Goal: Complete application form

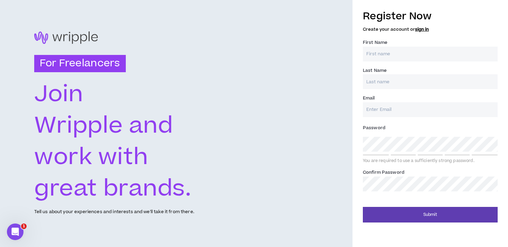
click at [405, 55] on input "First Name *" at bounding box center [430, 54] width 135 height 15
type input "Jazmyn"
type input "[PERSON_NAME]"
click at [396, 108] on input "Email *" at bounding box center [430, 109] width 135 height 15
type input "[EMAIL_ADDRESS][DOMAIN_NAME]"
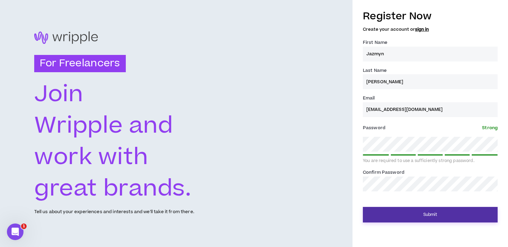
click at [433, 215] on button "Submit" at bounding box center [430, 215] width 135 height 16
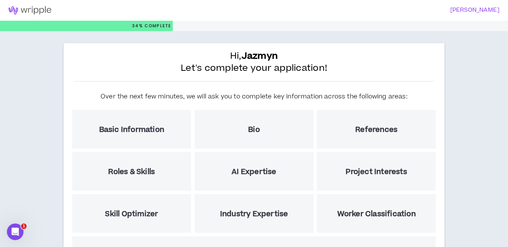
click at [266, 126] on div "Bio" at bounding box center [254, 129] width 119 height 39
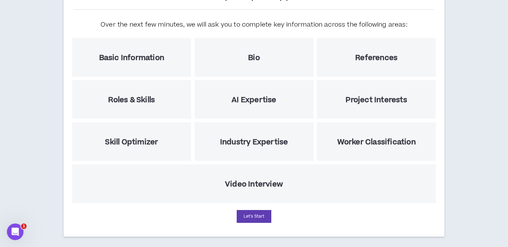
scroll to position [77, 0]
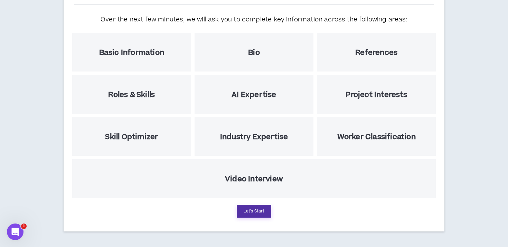
click at [257, 216] on button "Let's Start" at bounding box center [254, 211] width 35 height 13
select select "US"
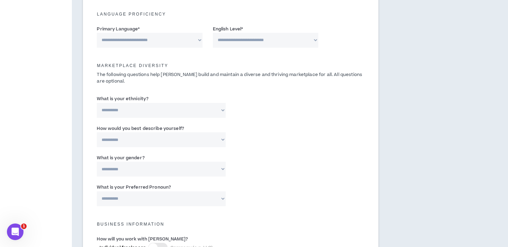
scroll to position [285, 0]
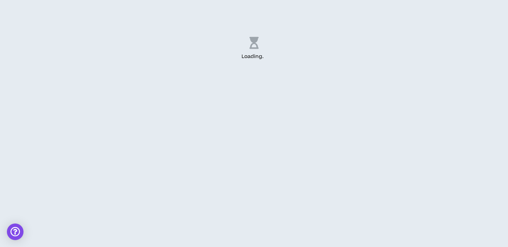
select select "US"
